Goal: Check status: Check status

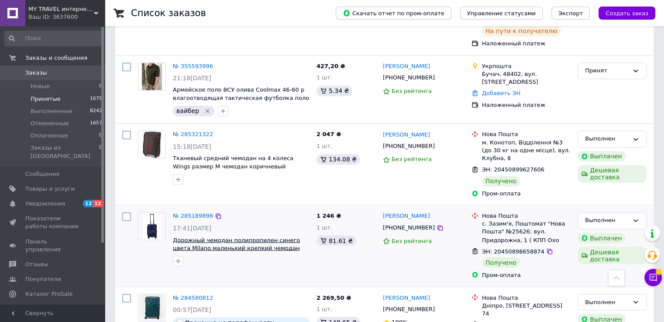
scroll to position [1456, 0]
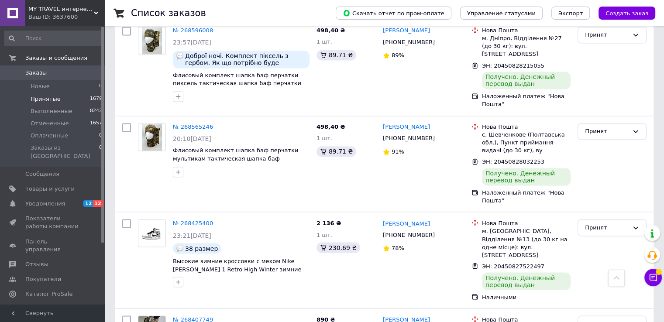
scroll to position [1479, 0]
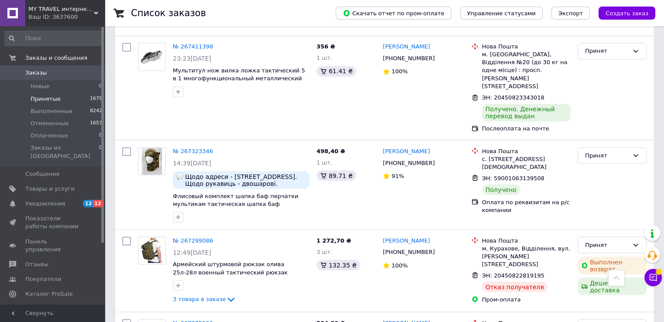
scroll to position [1563, 0]
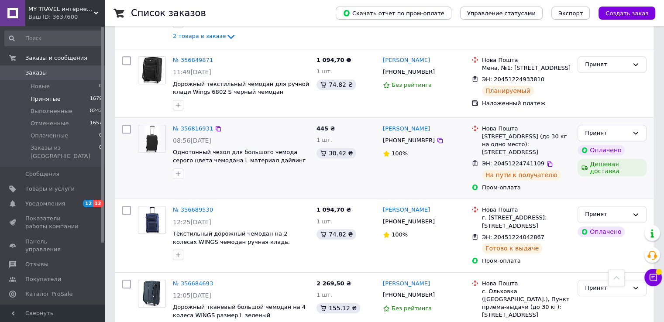
scroll to position [437, 0]
click at [654, 280] on icon at bounding box center [653, 277] width 9 height 9
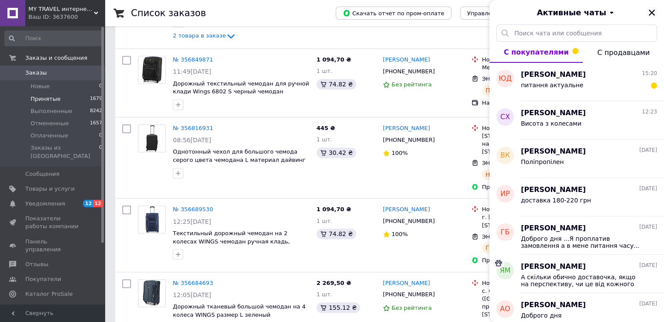
click at [655, 16] on icon "Закрыть" at bounding box center [652, 13] width 8 height 8
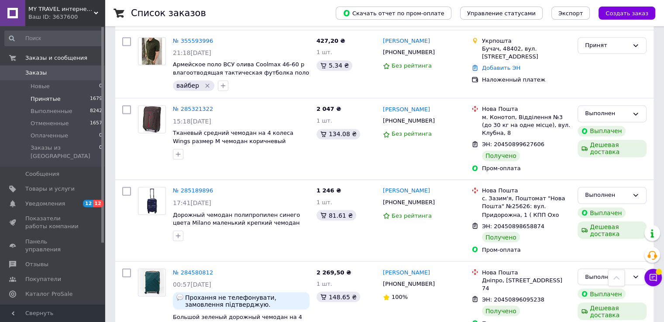
scroll to position [1456, 0]
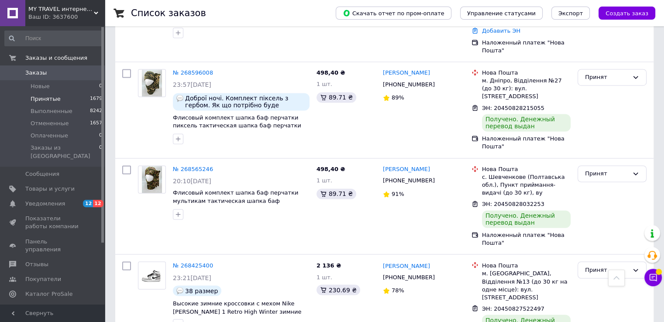
scroll to position [1479, 0]
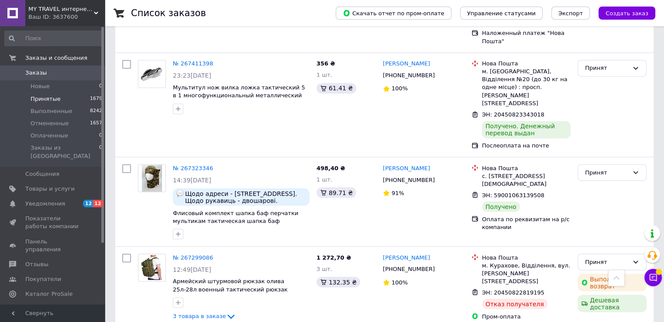
scroll to position [1563, 0]
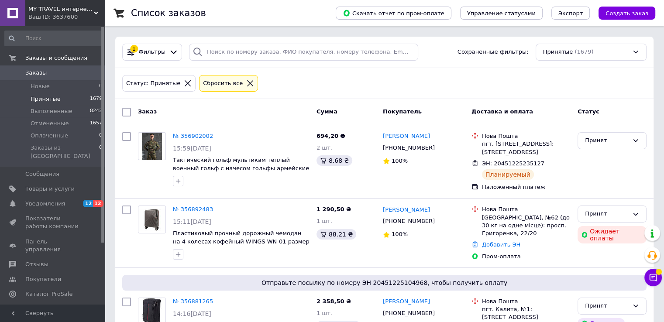
click at [47, 75] on span "Заказы" at bounding box center [52, 73] width 55 height 8
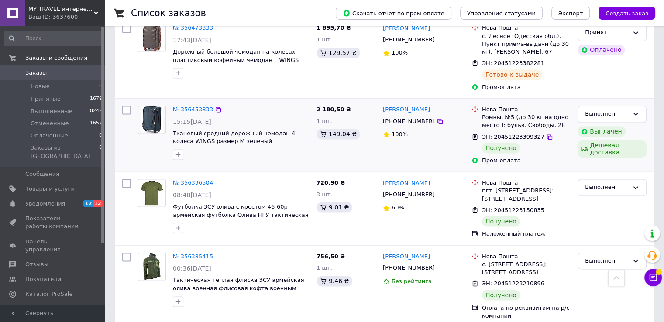
scroll to position [1386, 0]
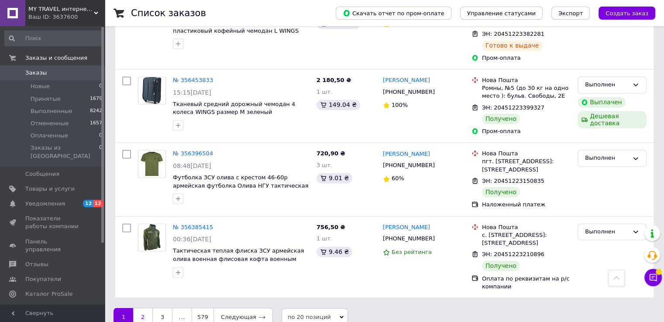
click at [150, 308] on link "2" at bounding box center [142, 317] width 19 height 18
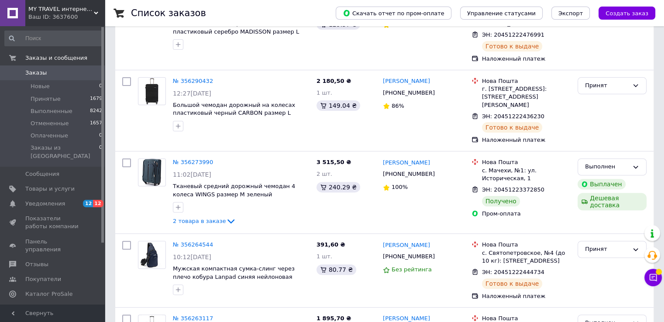
scroll to position [262, 0]
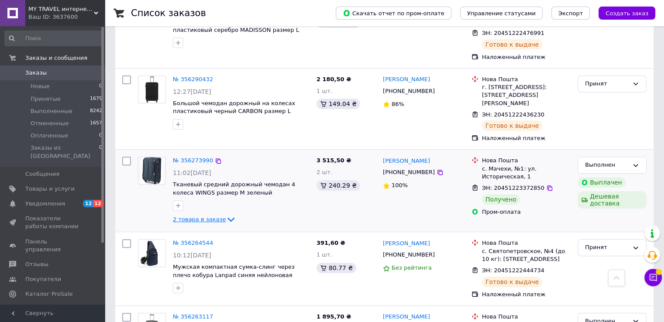
click at [228, 218] on icon at bounding box center [231, 220] width 7 height 4
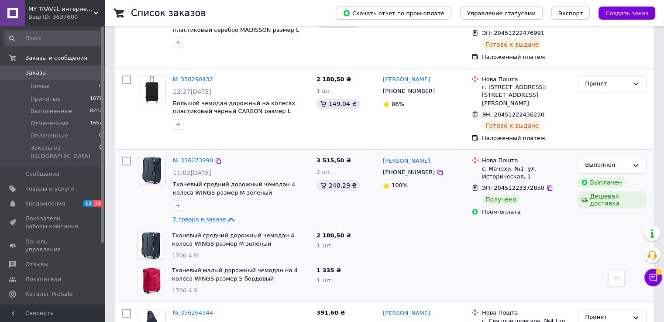
click at [226, 214] on icon at bounding box center [231, 219] width 10 height 10
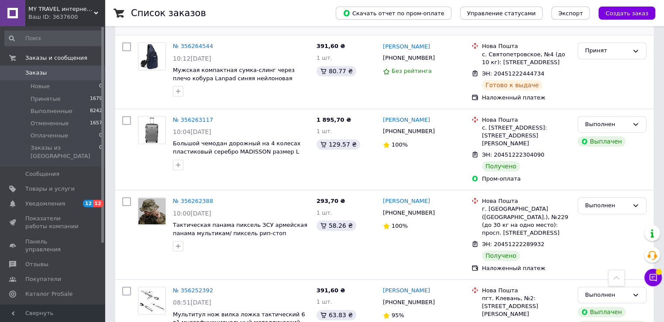
scroll to position [480, 0]
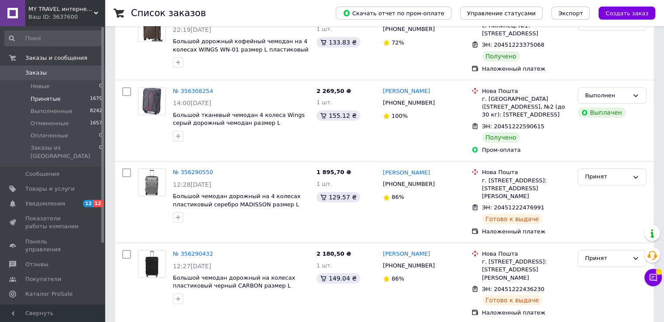
click at [66, 95] on li "Принятые 1679" at bounding box center [53, 99] width 107 height 12
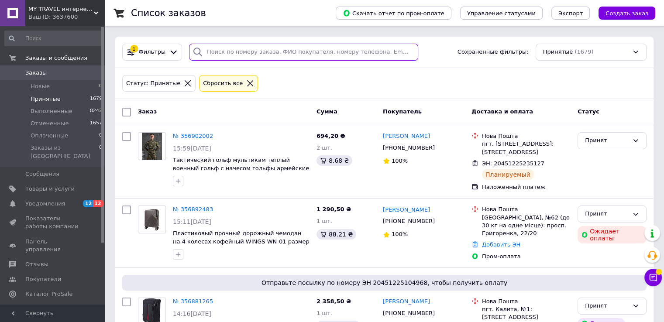
click at [247, 45] on input "search" at bounding box center [303, 52] width 229 height 17
paste input "20451225104968"
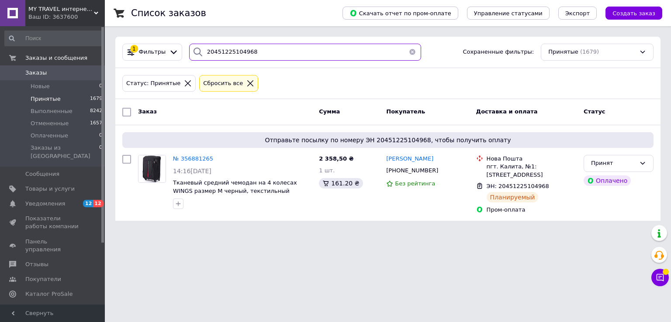
type input "20451225104968"
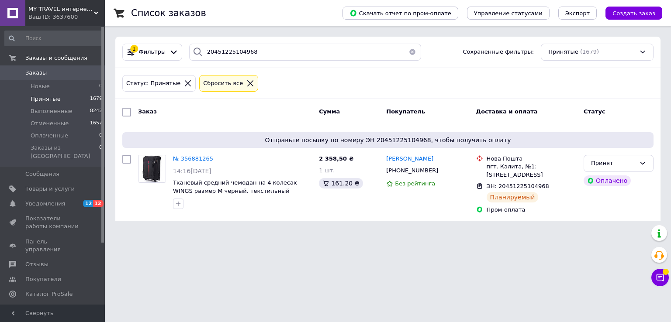
click at [408, 50] on button "button" at bounding box center [412, 52] width 17 height 17
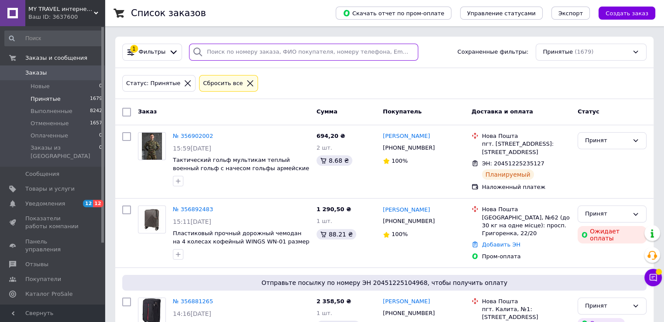
paste input "20451225104968"
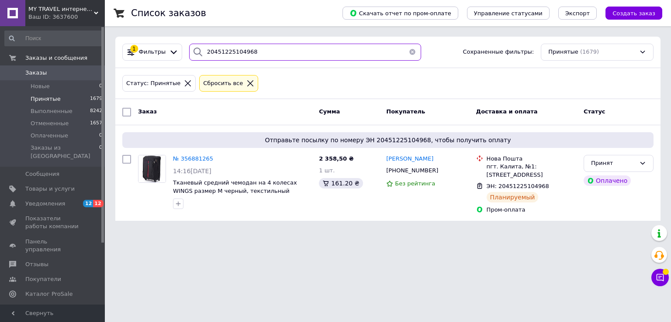
type input "20451225104968"
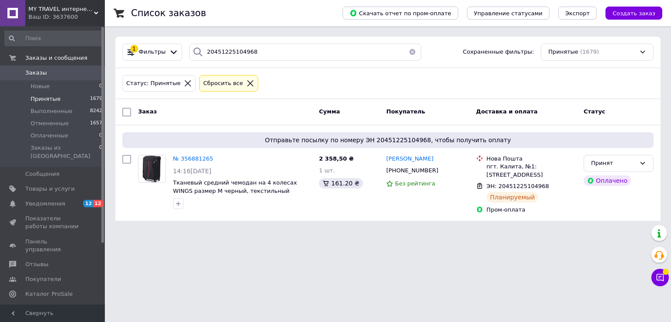
click at [408, 52] on button "button" at bounding box center [412, 52] width 17 height 17
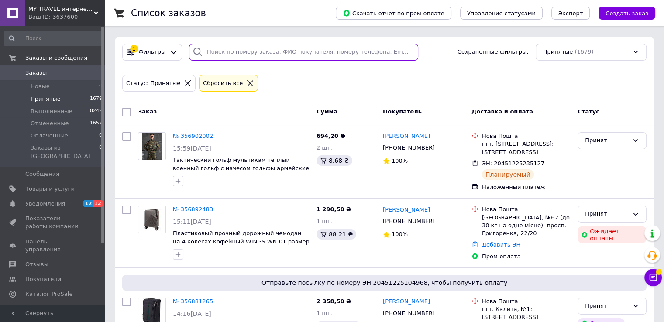
paste input "20451225109589"
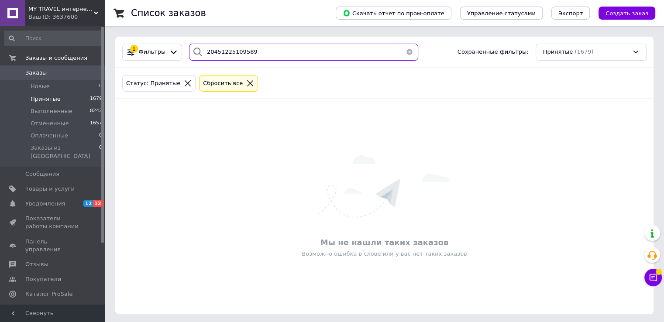
type input "20451225109589"
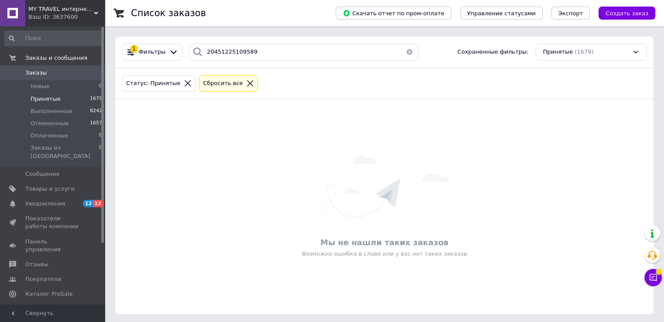
click at [405, 49] on button "button" at bounding box center [409, 52] width 17 height 17
